Goal: Transaction & Acquisition: Book appointment/travel/reservation

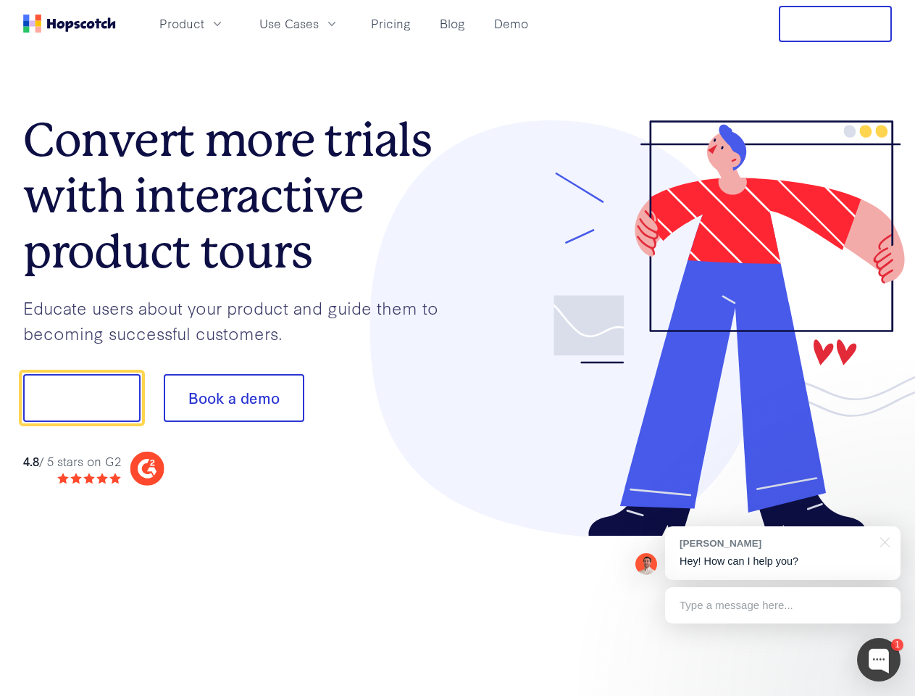
click at [458, 348] on div at bounding box center [675, 328] width 435 height 417
click at [204, 23] on span "Product" at bounding box center [181, 23] width 45 height 18
click at [319, 23] on span "Use Cases" at bounding box center [288, 23] width 59 height 18
click at [836, 24] on button "Free Trial" at bounding box center [835, 24] width 113 height 36
click at [81, 398] on button "Show me!" at bounding box center [81, 398] width 117 height 48
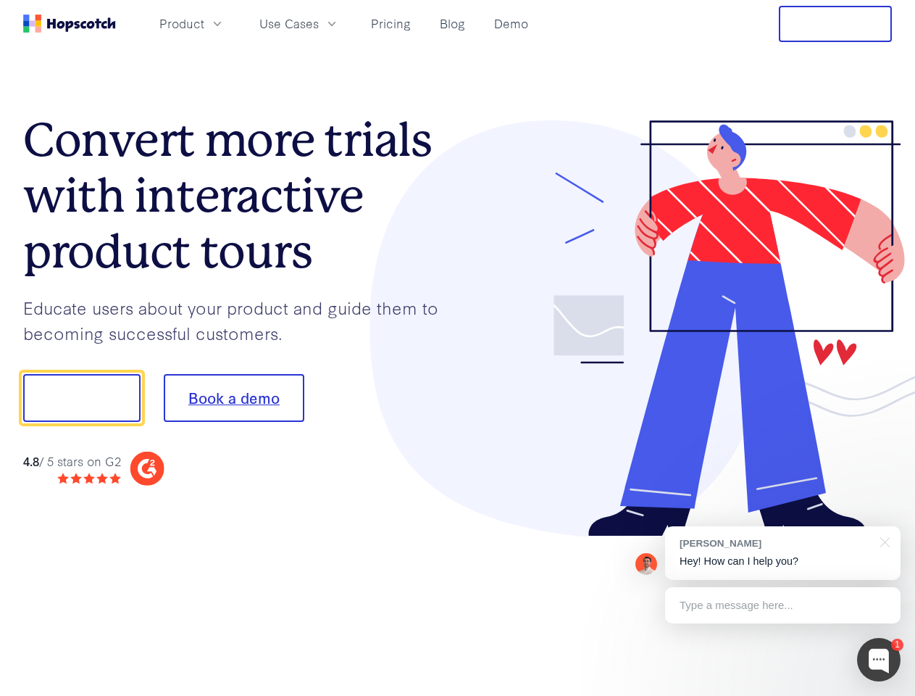
click at [233, 398] on button "Book a demo" at bounding box center [234, 398] width 141 height 48
click at [879, 660] on div at bounding box center [878, 659] width 43 height 43
click at [783, 553] on div "[PERSON_NAME] Hey! How can I help you?" at bounding box center [783, 553] width 236 height 54
click at [883, 541] on div at bounding box center [765, 395] width 272 height 483
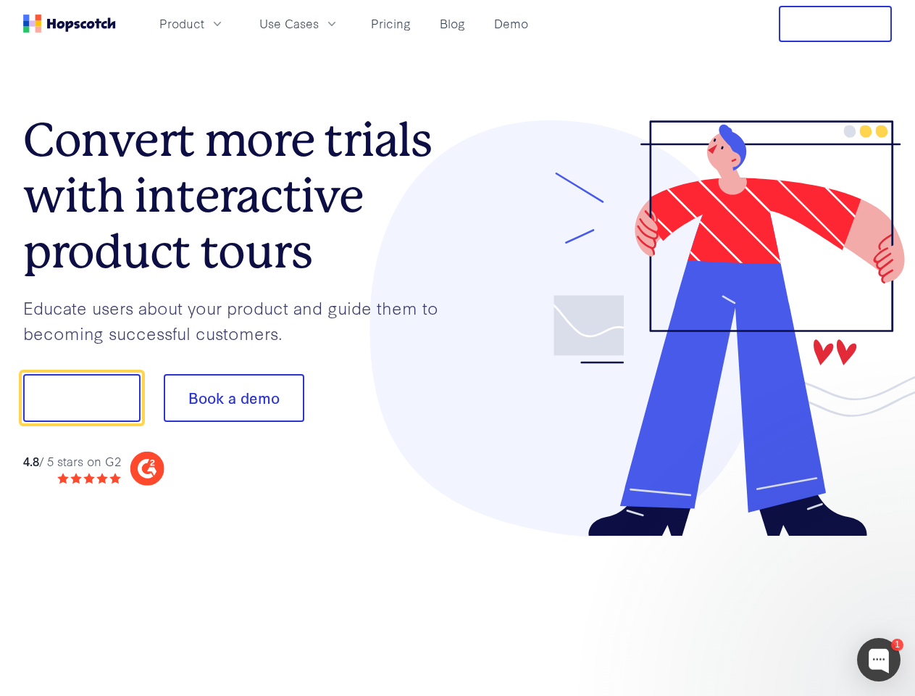
click at [783, 605] on div at bounding box center [765, 493] width 272 height 289
